Goal: Check status

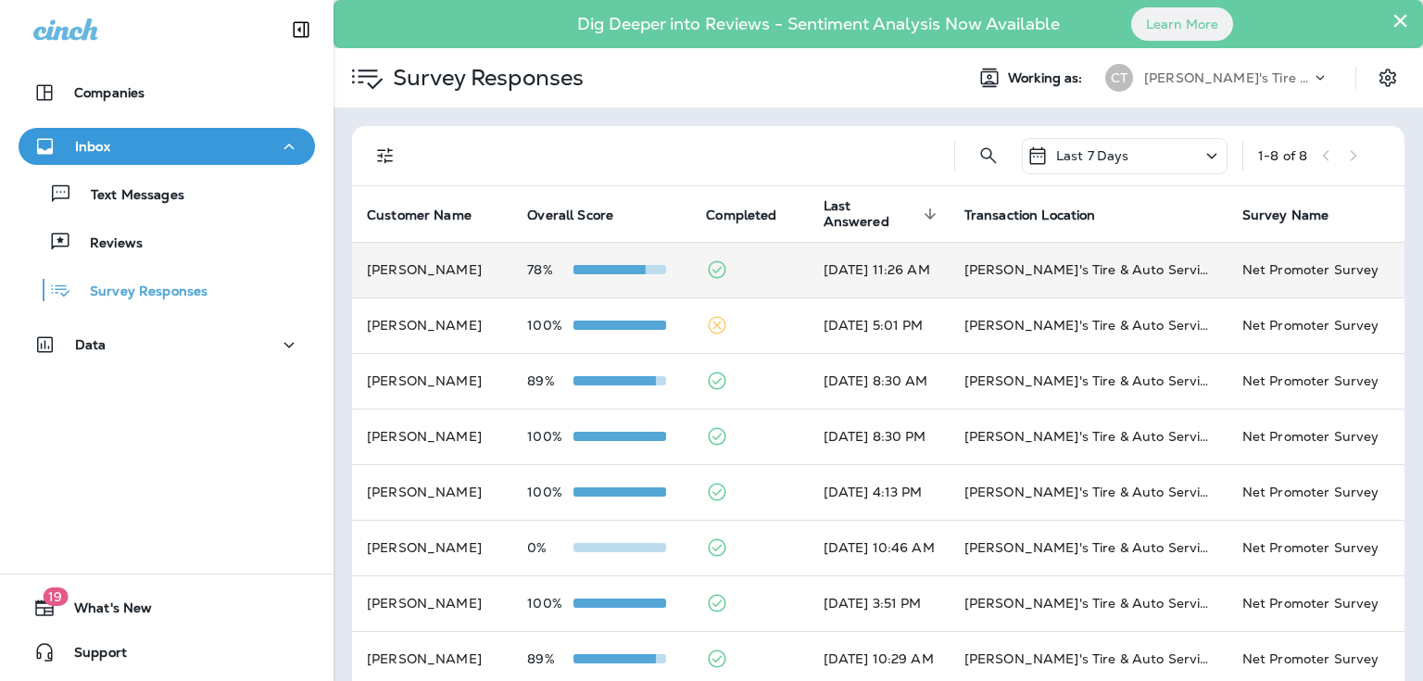
click at [396, 265] on td "[PERSON_NAME]" at bounding box center [432, 270] width 160 height 56
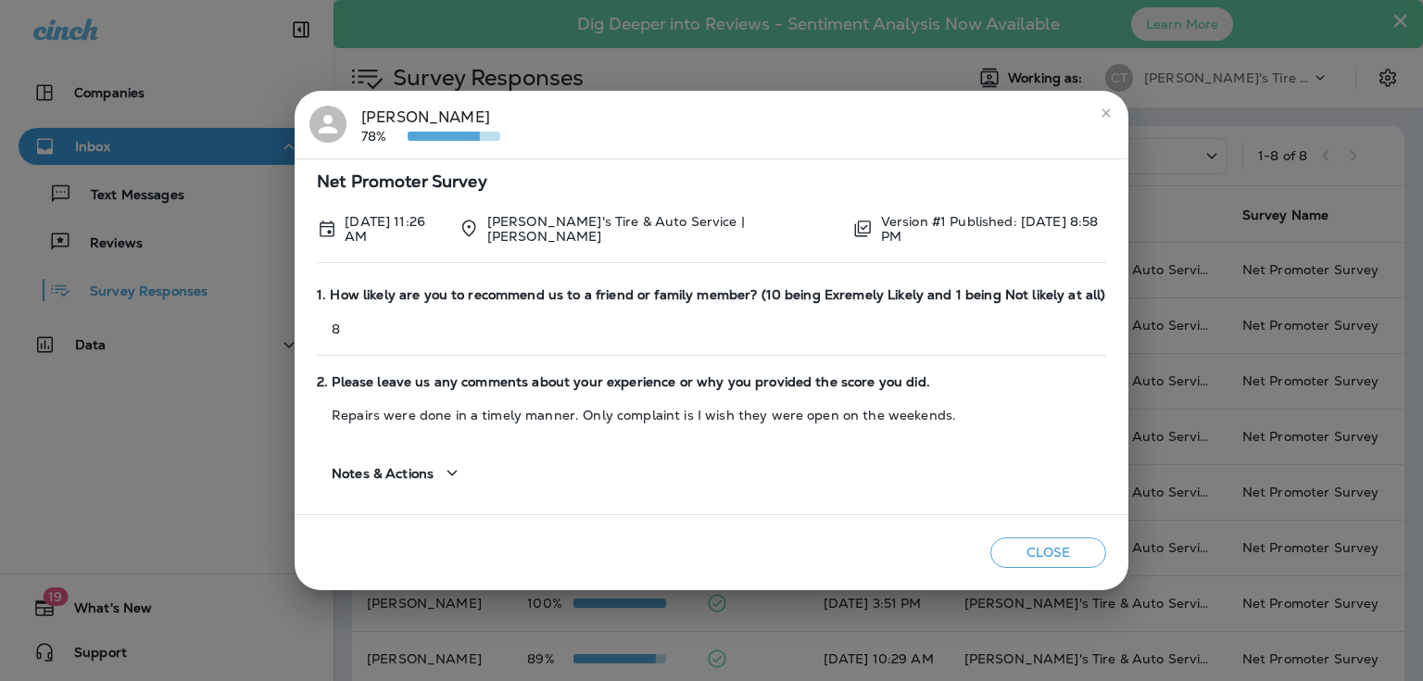
click at [1102, 117] on icon "close" at bounding box center [1106, 112] width 8 height 8
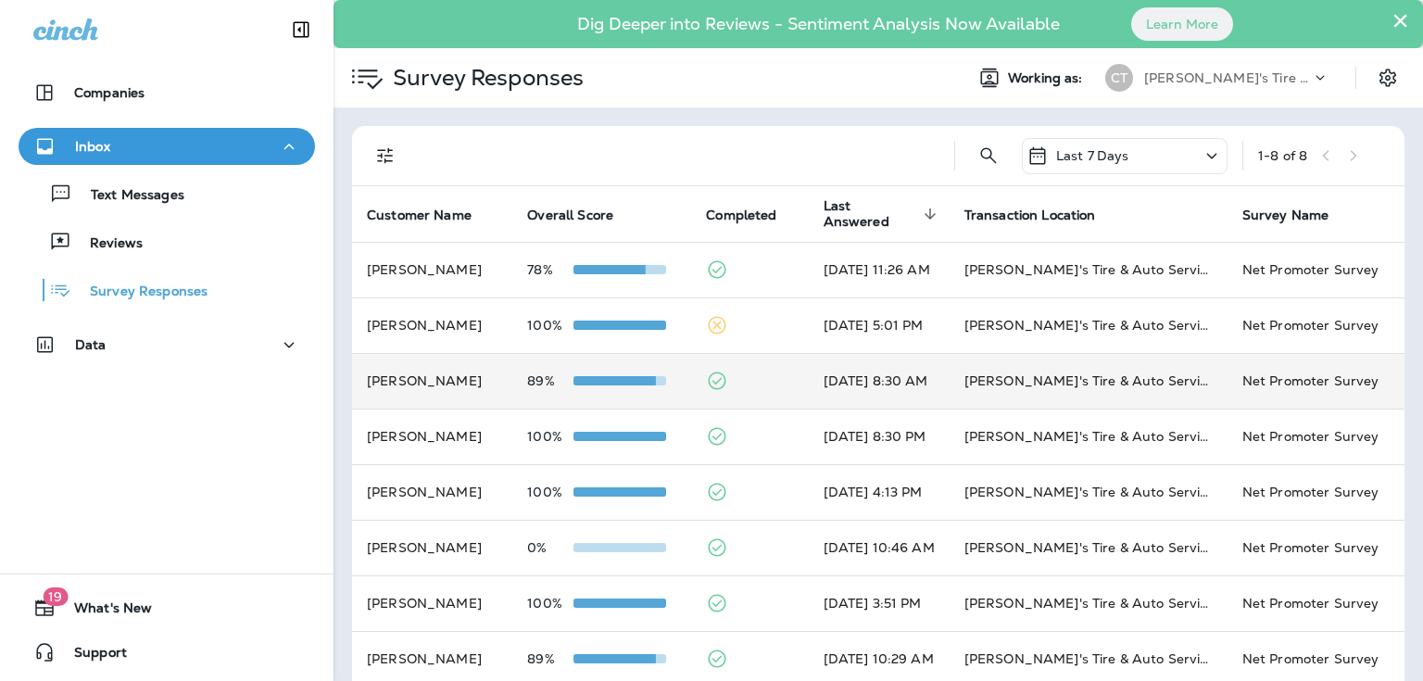
click at [691, 382] on td at bounding box center [749, 381] width 117 height 56
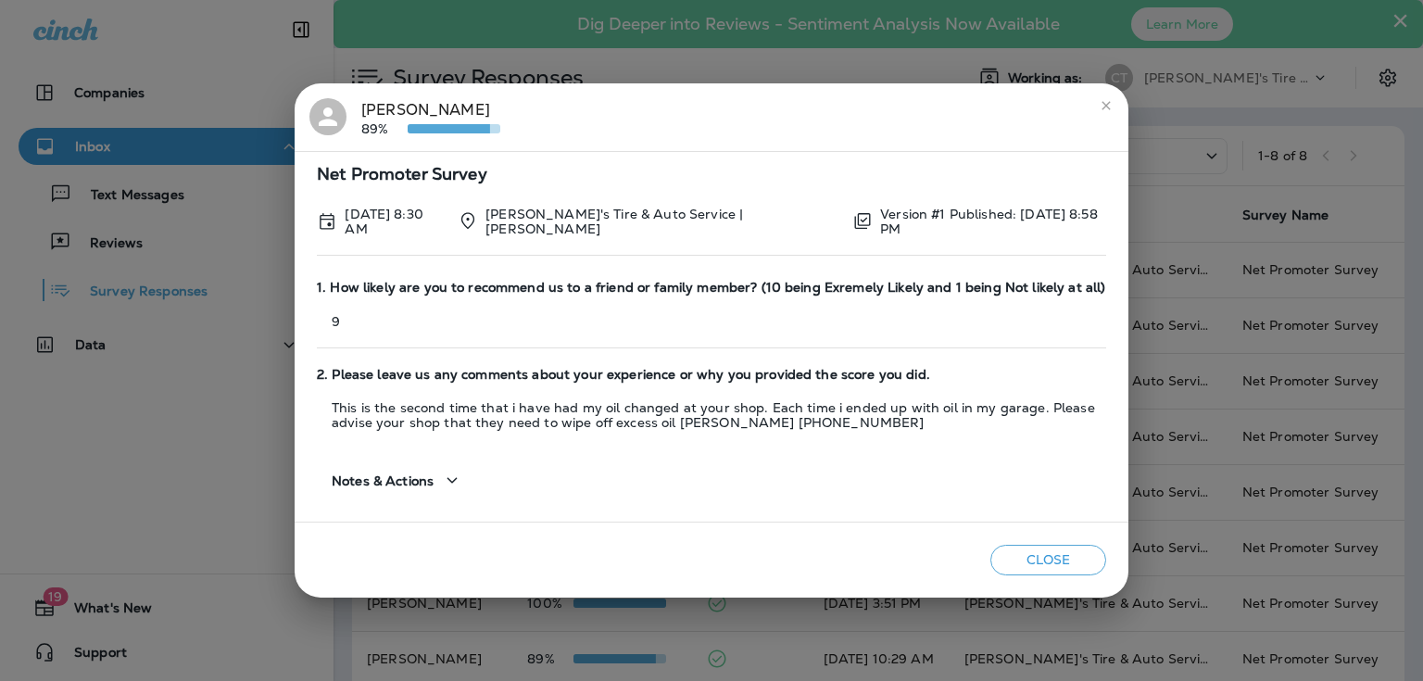
click at [1106, 107] on icon "close" at bounding box center [1106, 105] width 8 height 8
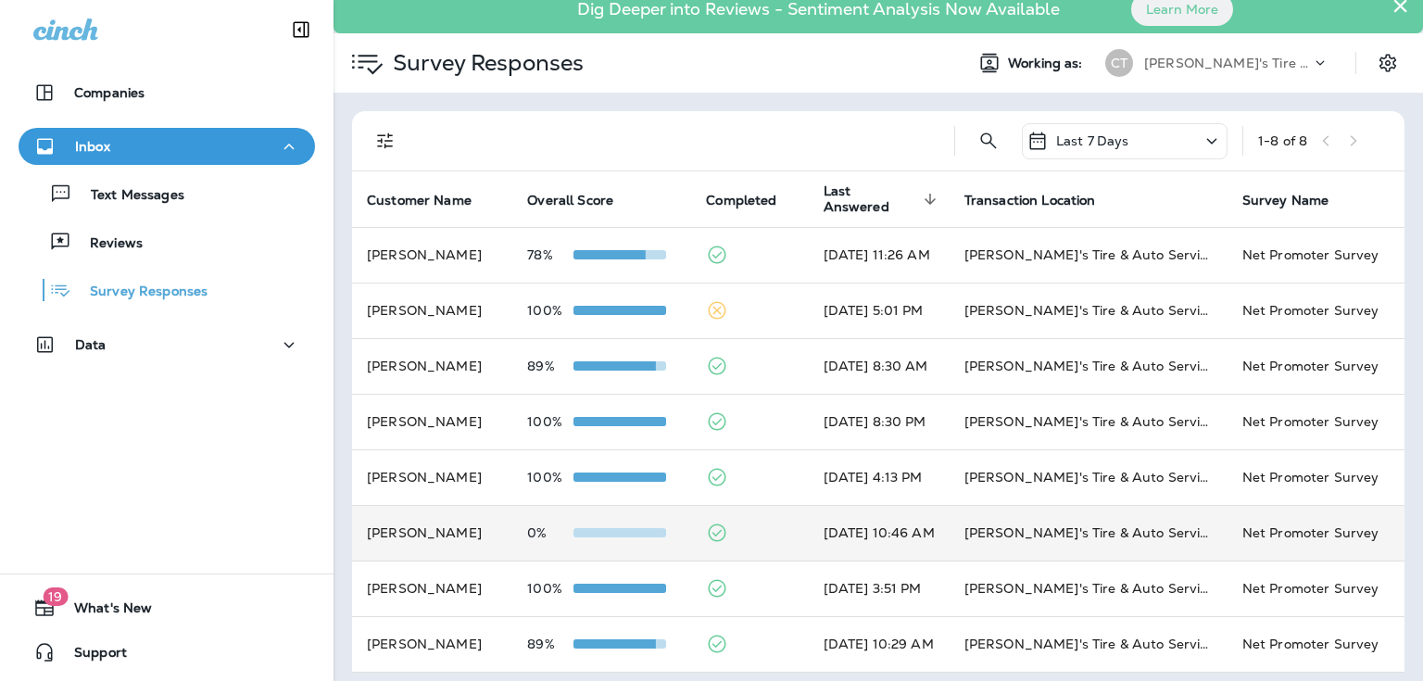
scroll to position [24, 0]
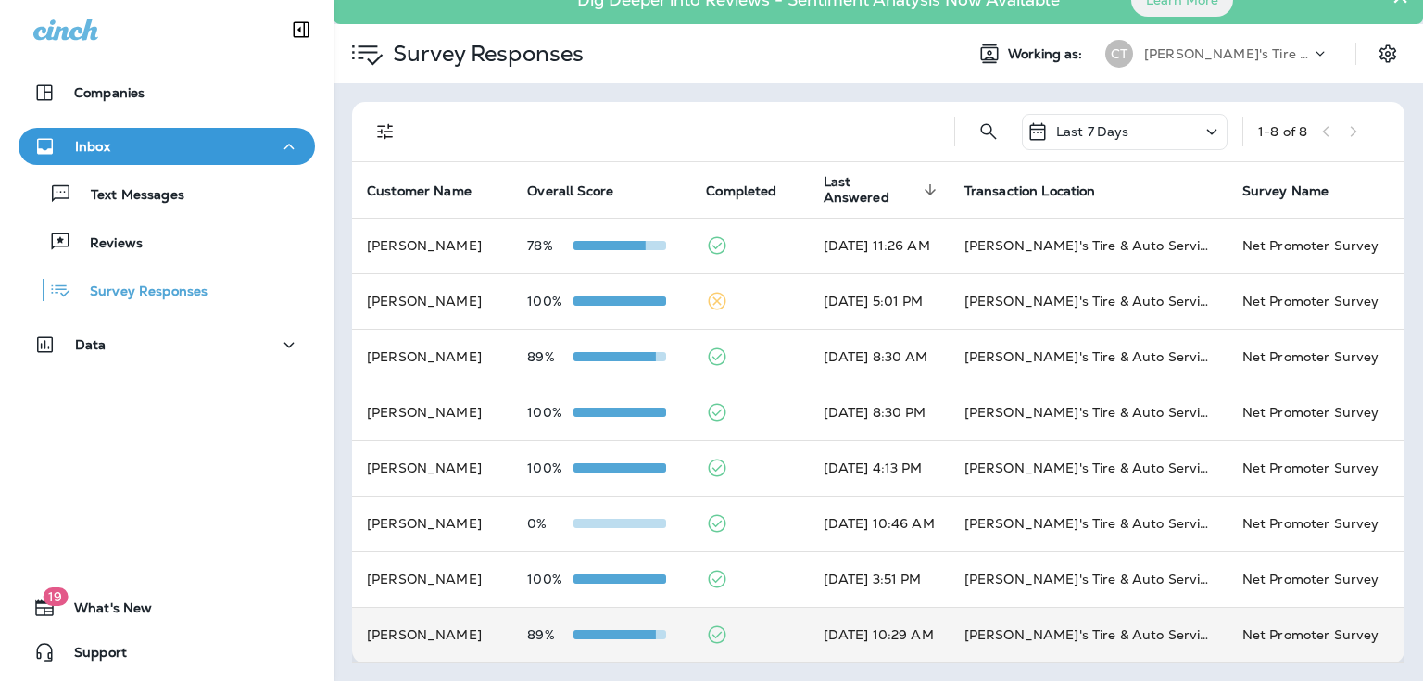
click at [691, 623] on td at bounding box center [749, 635] width 117 height 56
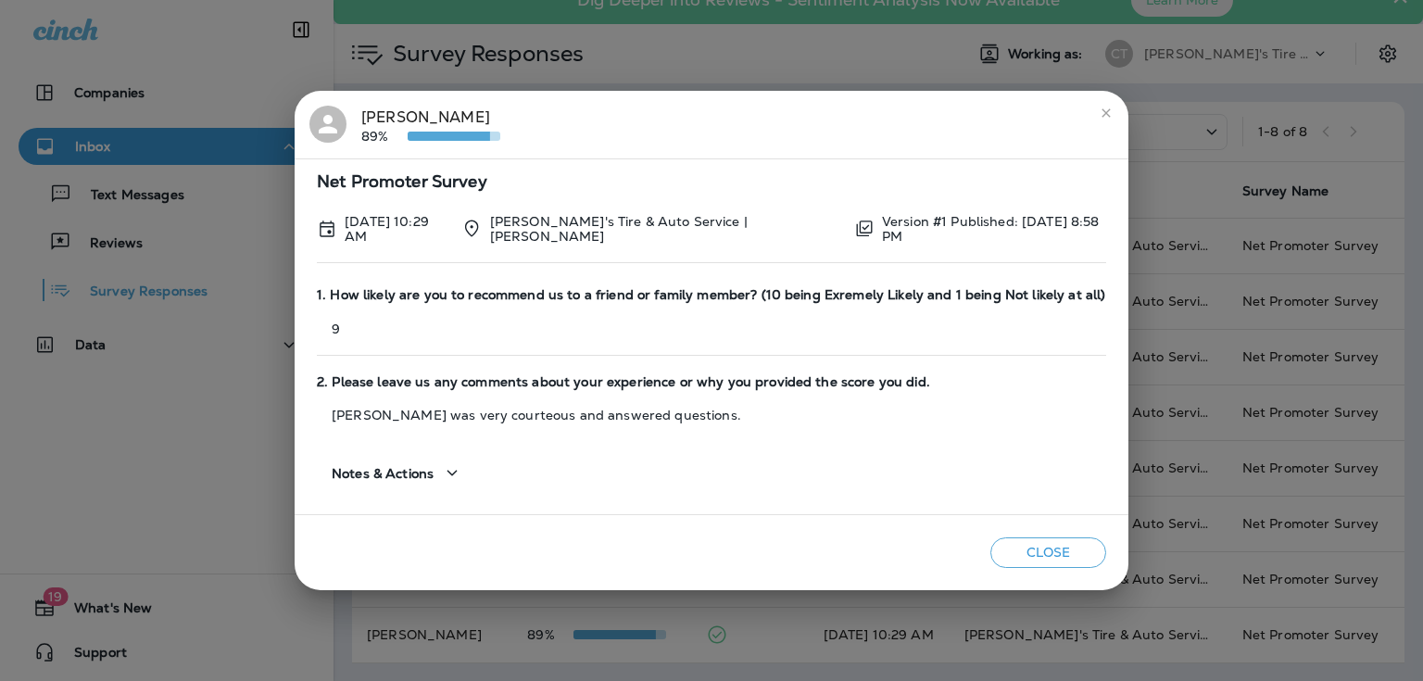
click at [1099, 111] on icon "close" at bounding box center [1106, 113] width 15 height 15
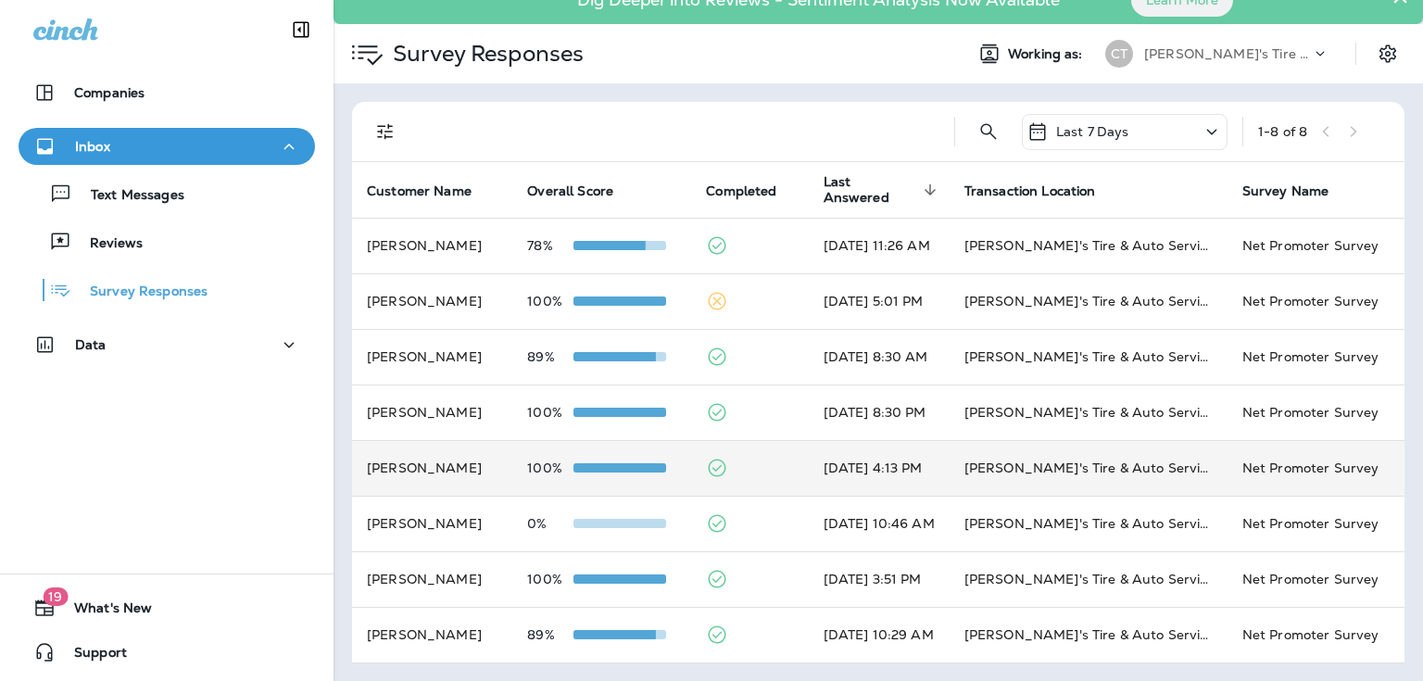
scroll to position [0, 0]
